Goal: Book appointment/travel/reservation

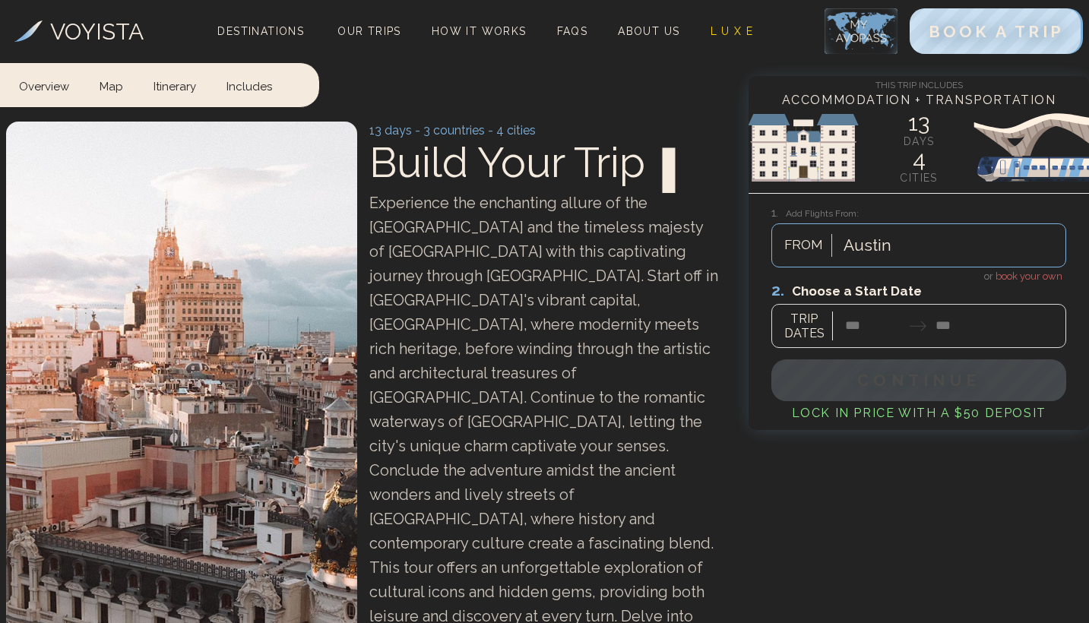
click at [1035, 277] on span "book your own" at bounding box center [1029, 276] width 67 height 11
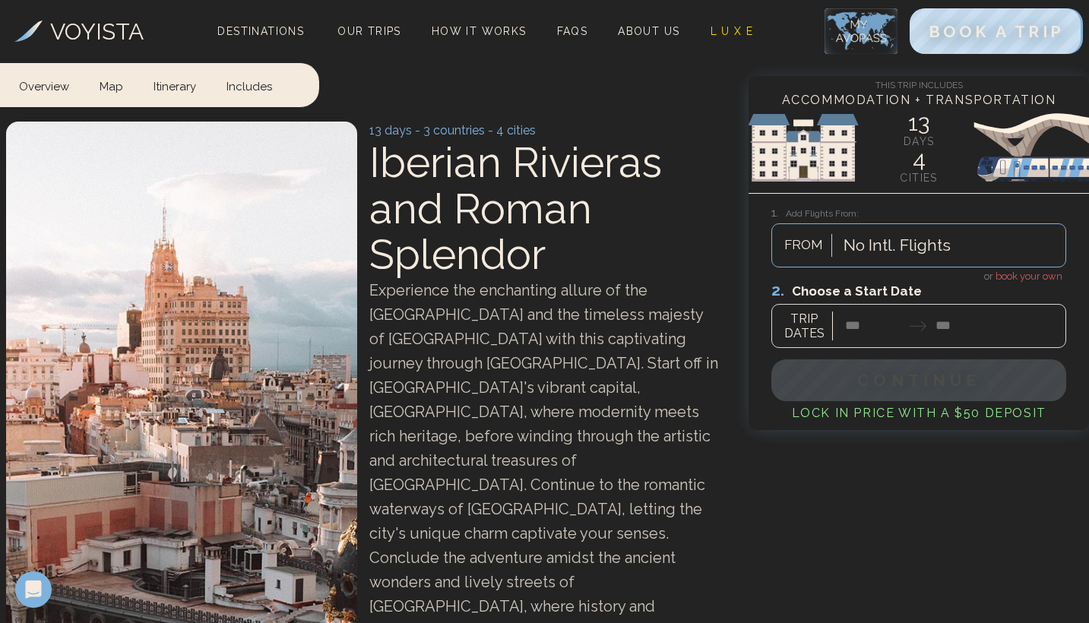
click at [858, 337] on div at bounding box center [919, 315] width 295 height 68
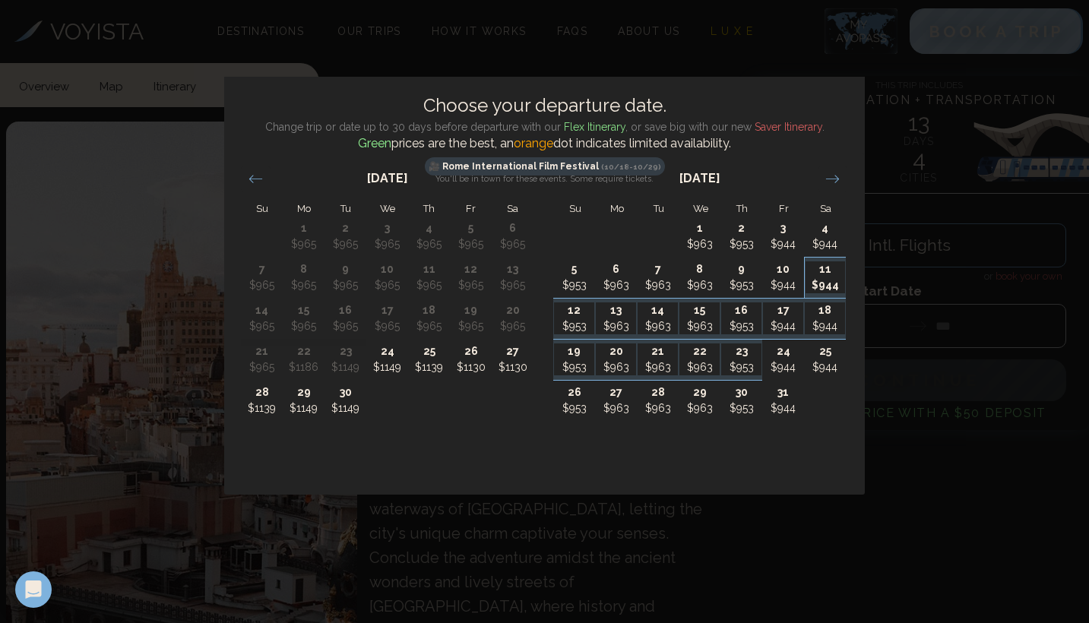
click at [815, 268] on p "11" at bounding box center [826, 270] width 40 height 16
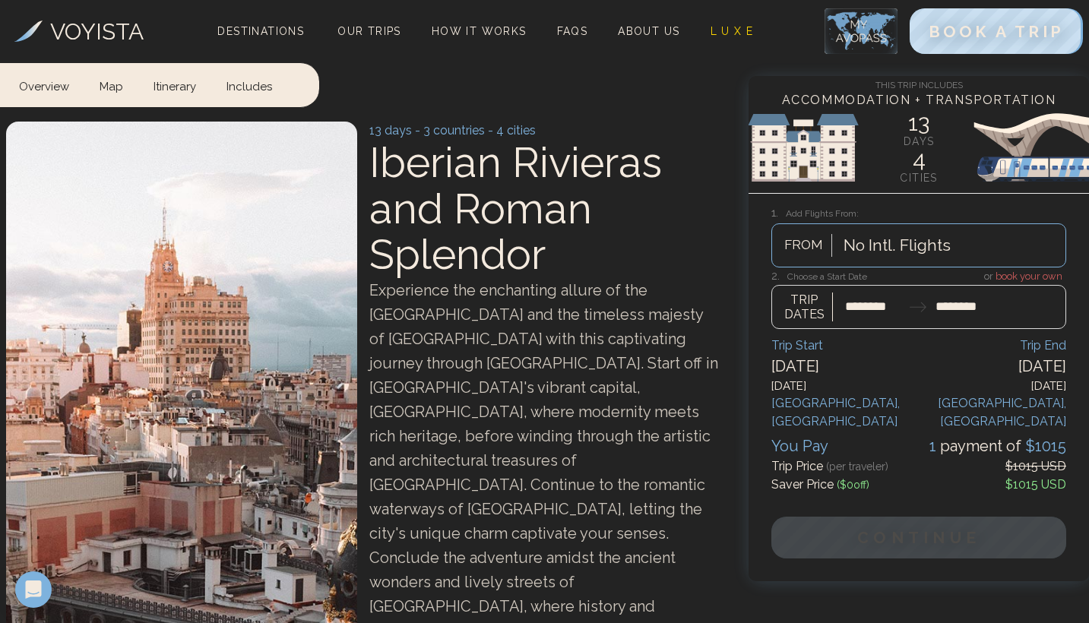
type input "********"
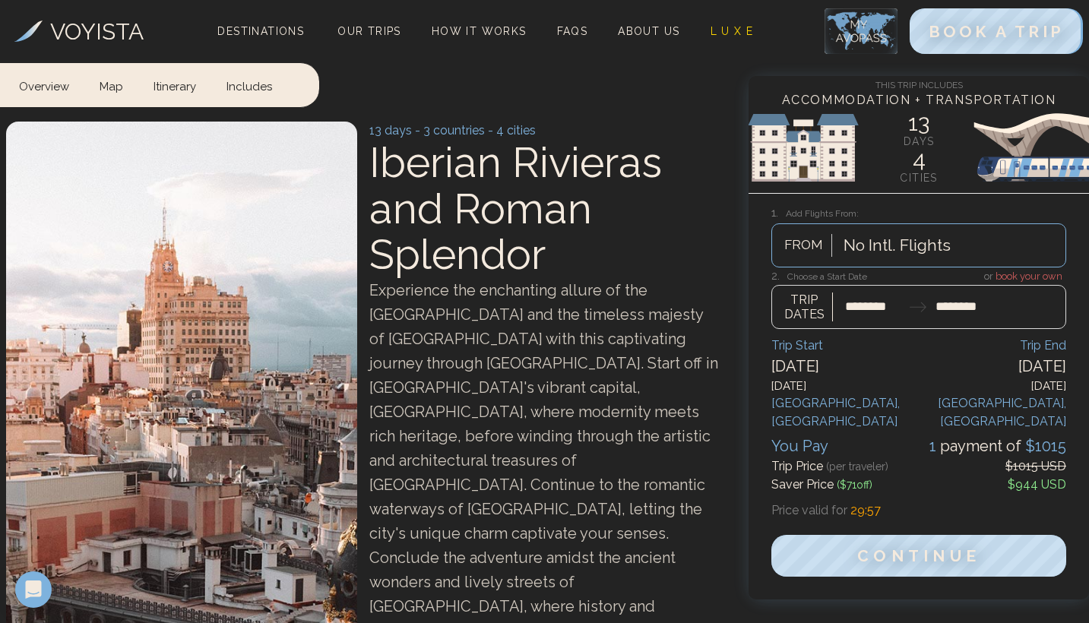
click at [863, 310] on div at bounding box center [919, 299] width 295 height 60
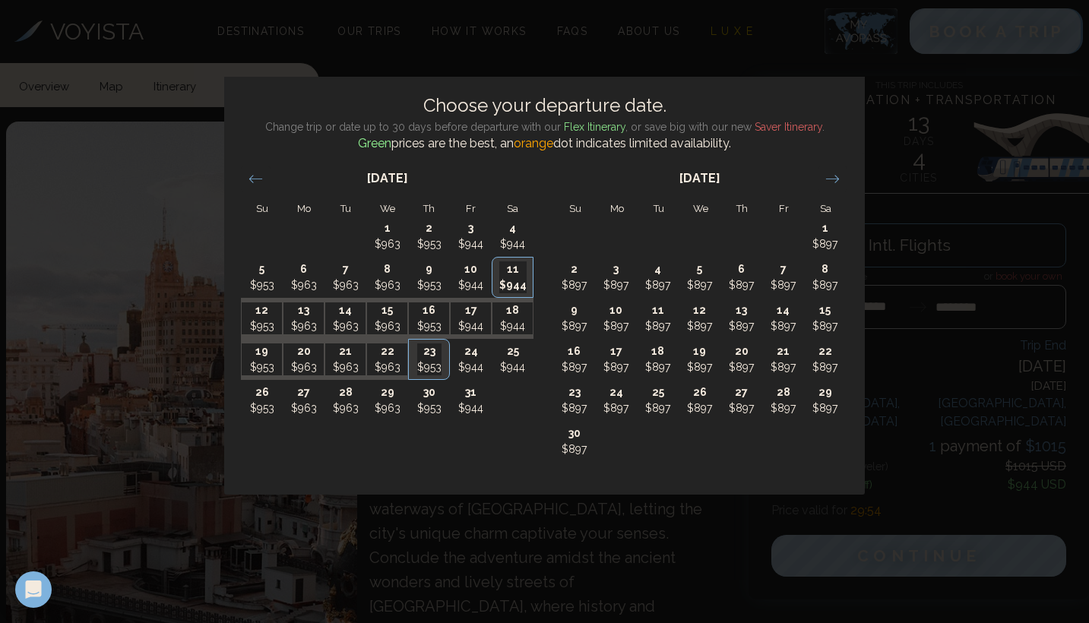
click at [779, 71] on div "Choose your departure date. Change trip or date up to 30 days before departure …" at bounding box center [544, 311] width 1089 height 623
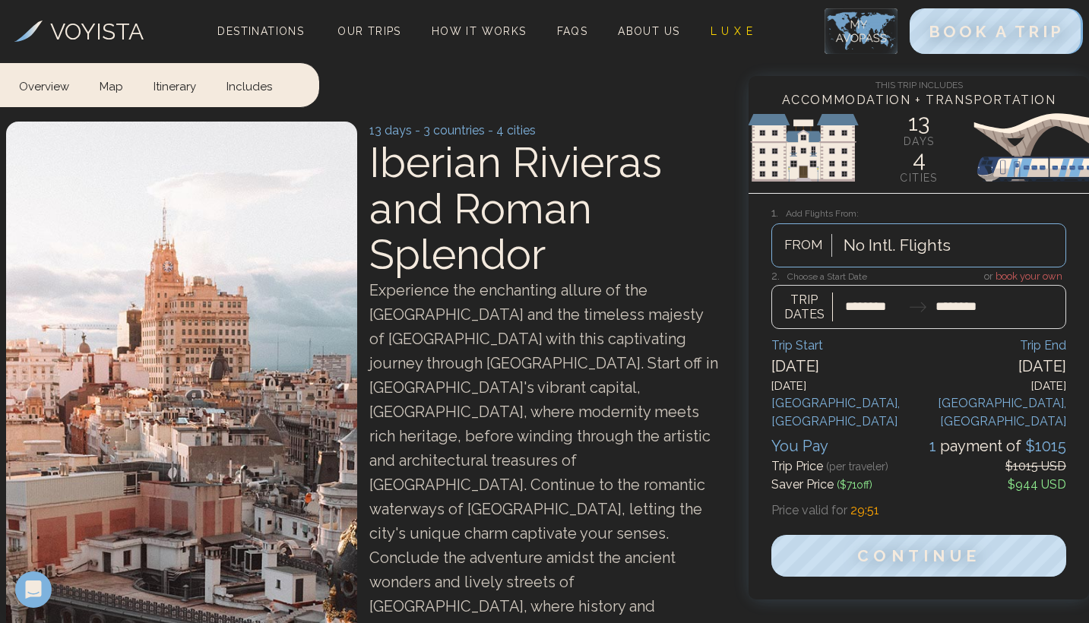
click at [876, 297] on div at bounding box center [919, 299] width 295 height 60
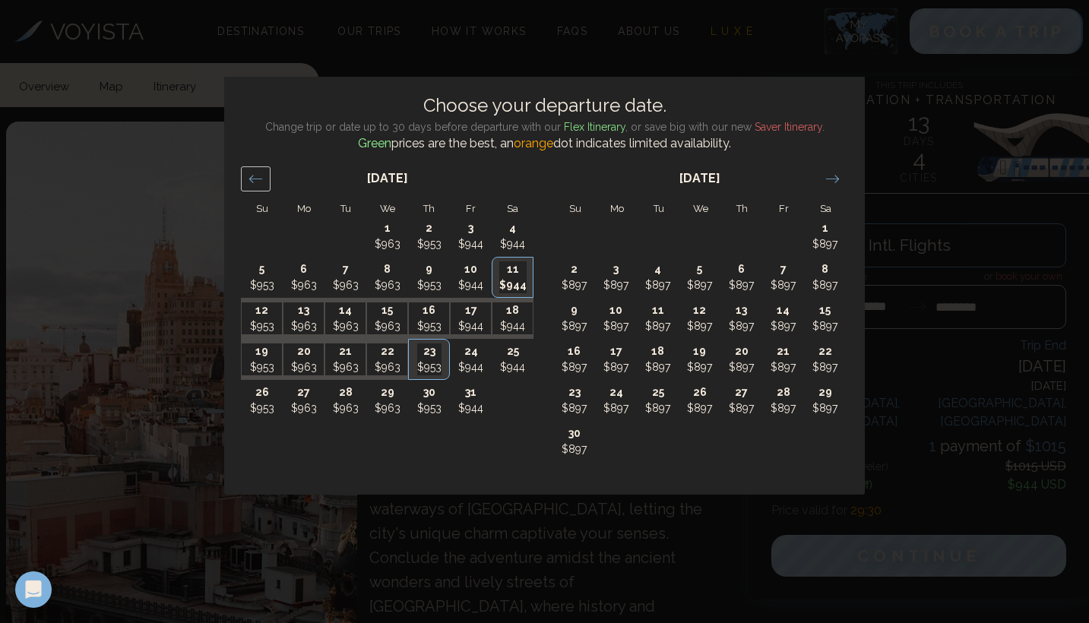
click at [251, 189] on div "Move backward to switch to the previous month." at bounding box center [256, 178] width 30 height 25
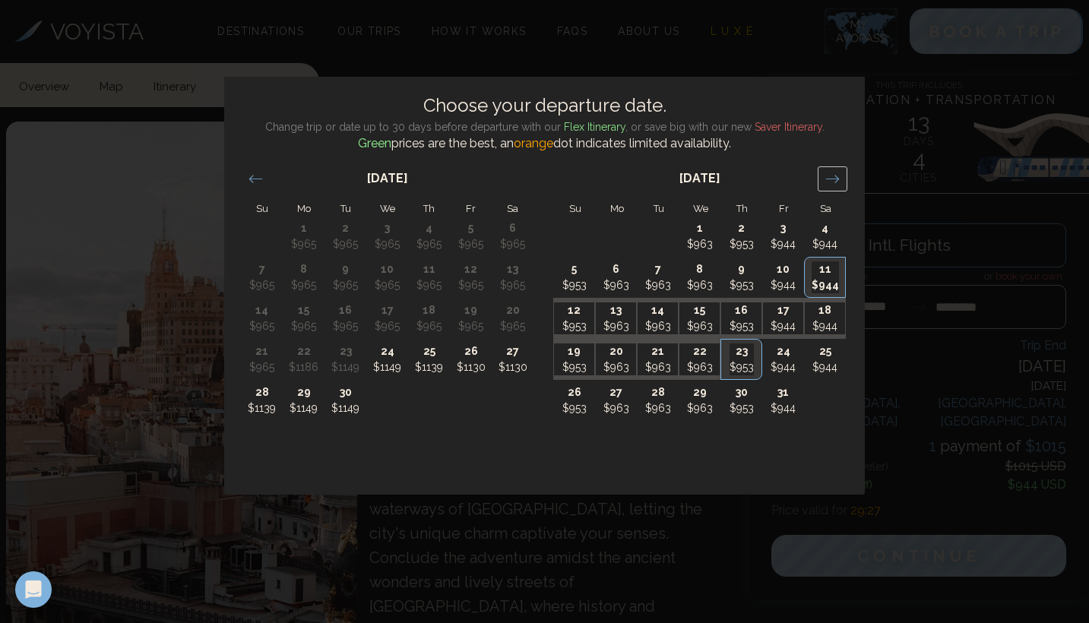
click at [833, 177] on icon "Move forward to switch to the next month." at bounding box center [833, 179] width 14 height 14
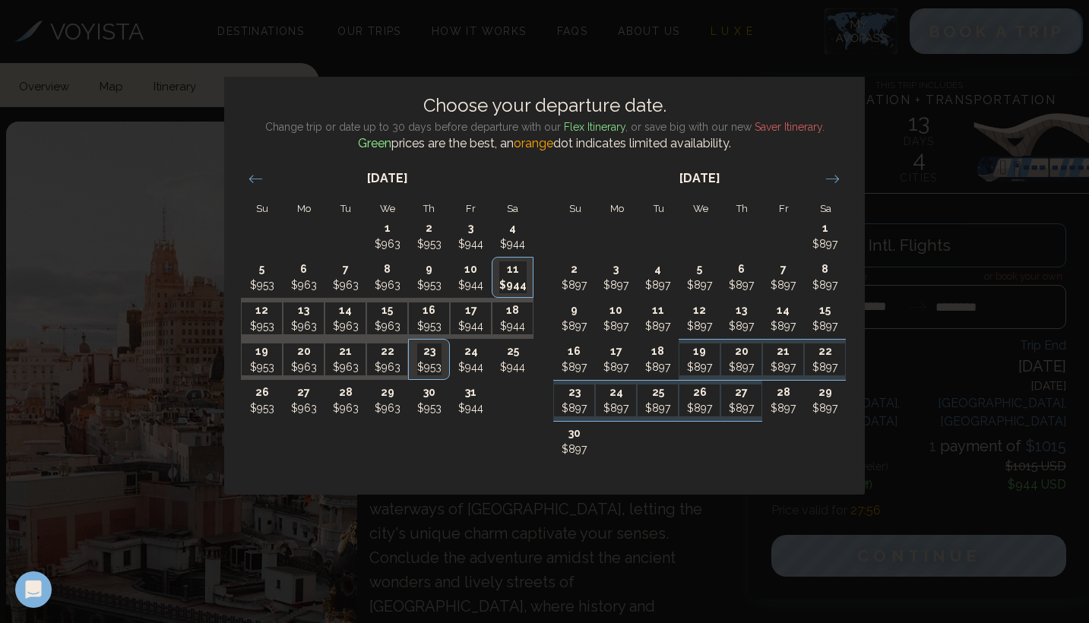
click at [907, 197] on div "Choose your departure date. Change trip or date up to 30 days before departure …" at bounding box center [544, 311] width 1089 height 623
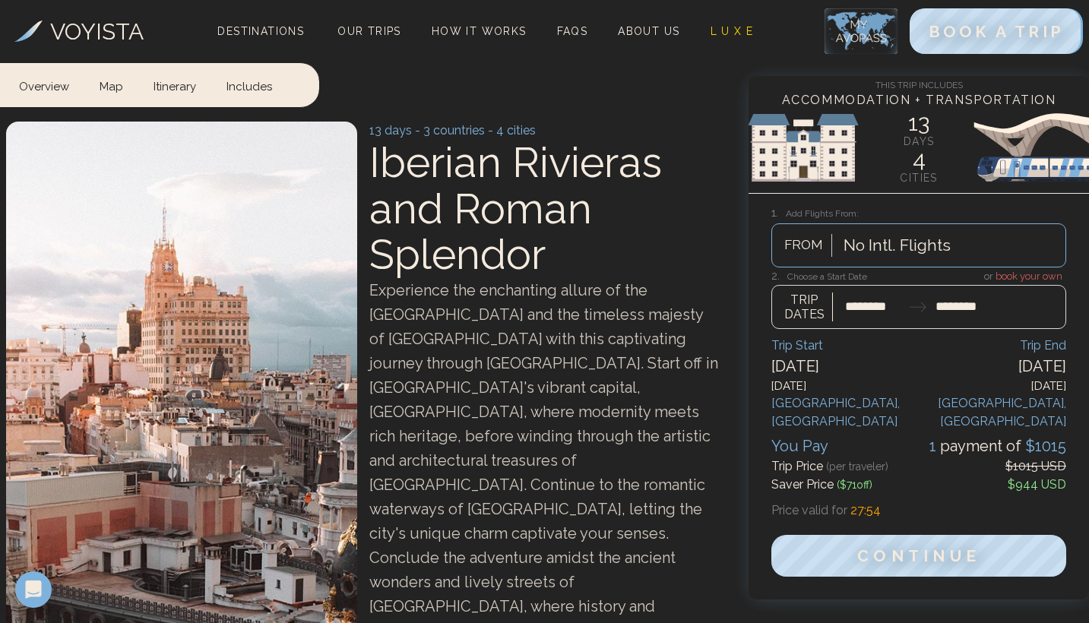
click at [870, 304] on div at bounding box center [919, 299] width 295 height 60
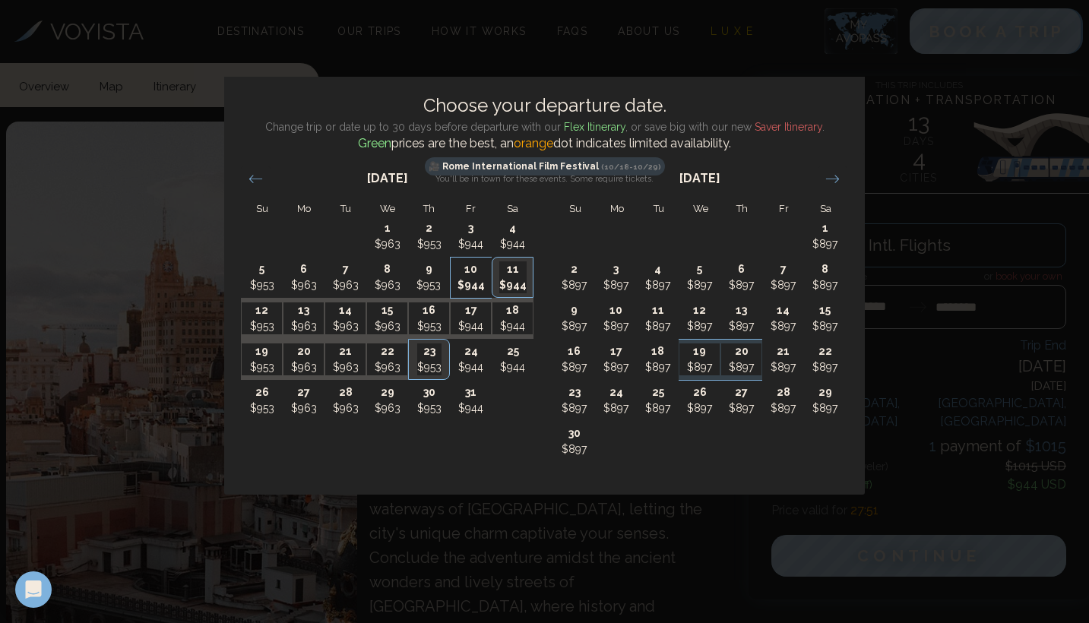
click at [475, 286] on p "$944" at bounding box center [472, 285] width 40 height 16
type input "********"
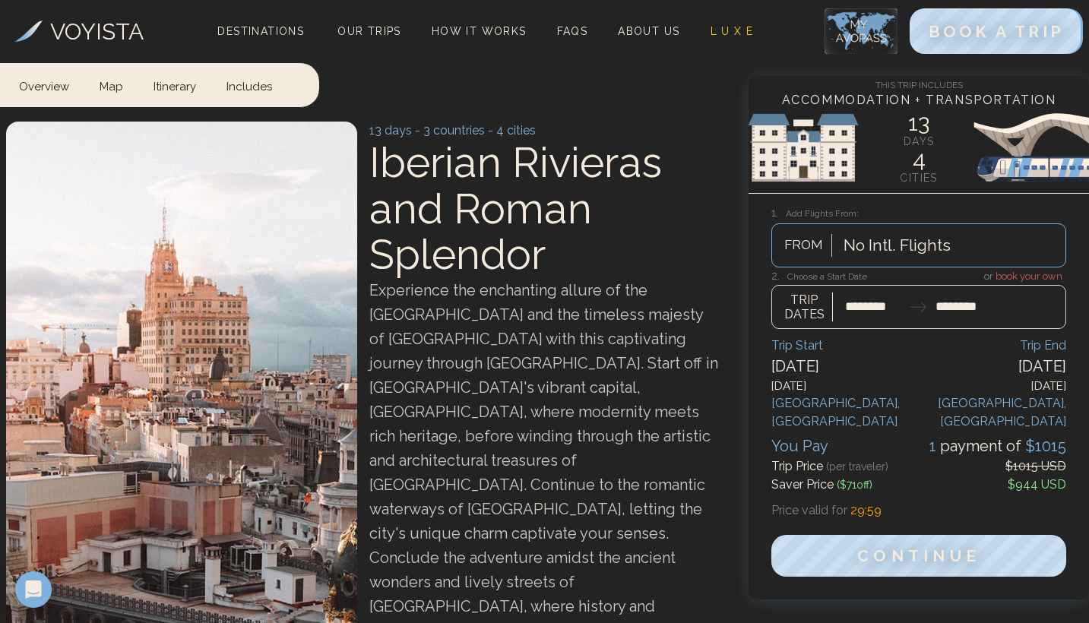
click at [858, 298] on div at bounding box center [919, 299] width 295 height 60
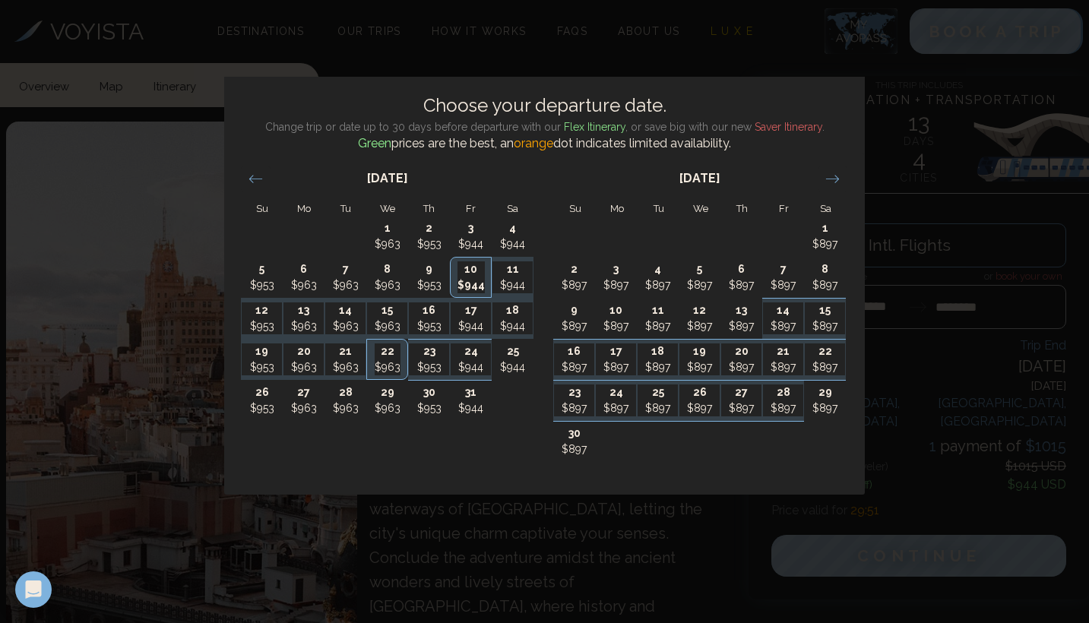
click at [738, 536] on div "Choose your departure date. Change trip or date up to 30 days before departure …" at bounding box center [544, 311] width 1089 height 623
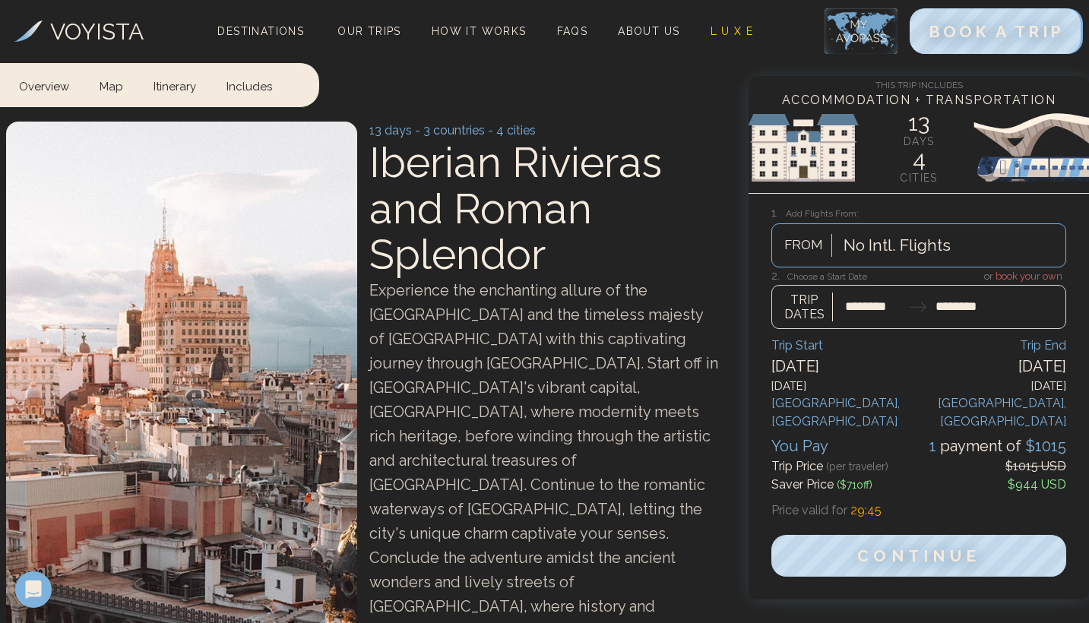
click at [866, 304] on div at bounding box center [919, 299] width 295 height 60
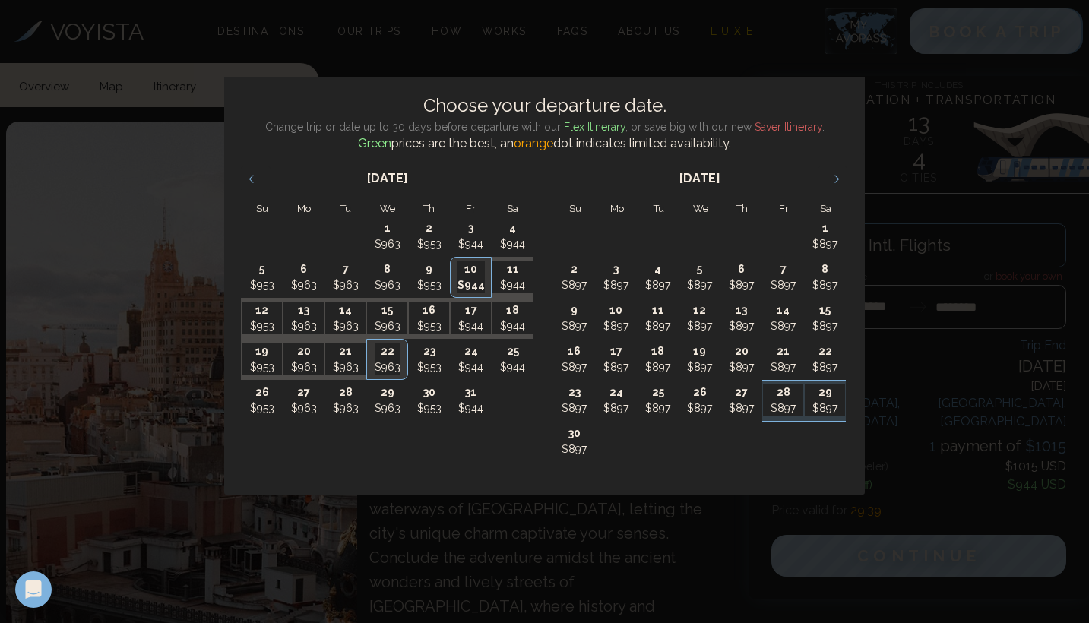
click at [947, 217] on div "Choose your departure date. Change trip or date up to 30 days before departure …" at bounding box center [544, 311] width 1089 height 623
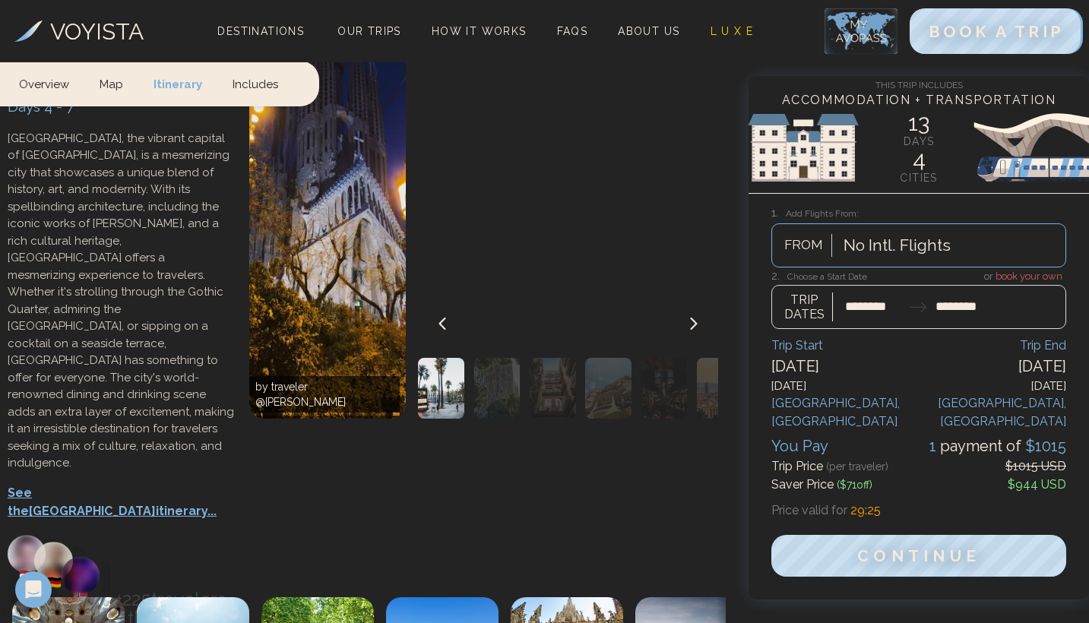
scroll to position [2045, 0]
